Goal: Navigation & Orientation: Find specific page/section

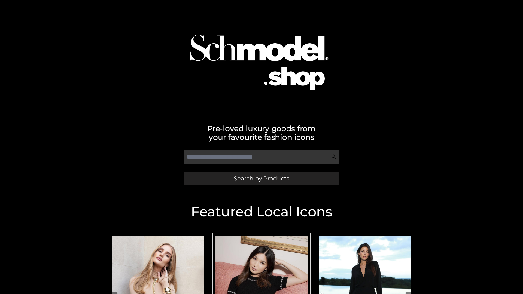
click at [261, 178] on span "Search by Products" at bounding box center [262, 179] width 56 height 6
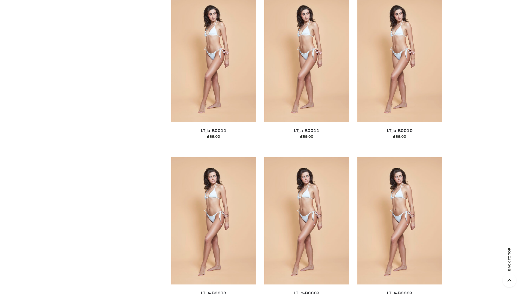
scroll to position [2446, 0]
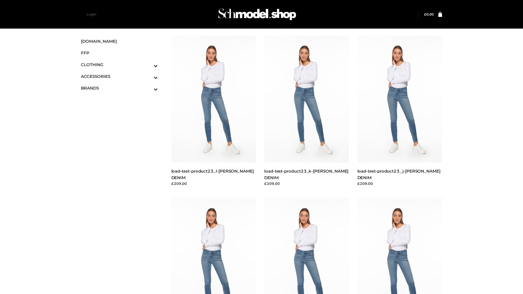
scroll to position [478, 0]
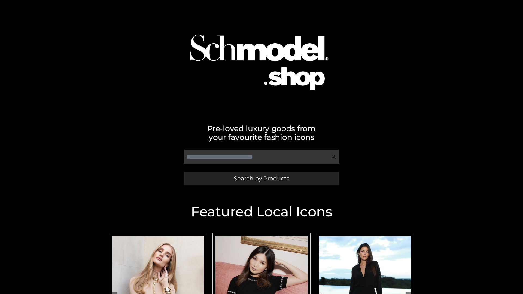
click at [261, 178] on span "Search by Products" at bounding box center [262, 179] width 56 height 6
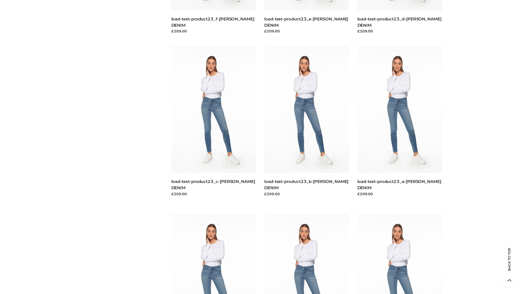
scroll to position [1134, 0]
